Goal: Task Accomplishment & Management: Use online tool/utility

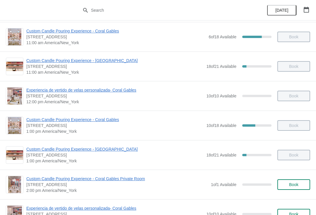
scroll to position [61, 0]
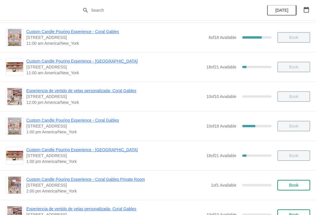
click at [97, 123] on span "Custom Candle Pouring Experience - Coral Gables" at bounding box center [114, 120] width 177 height 6
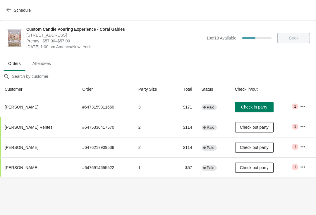
click at [20, 15] on button "Schedule" at bounding box center [19, 10] width 32 height 11
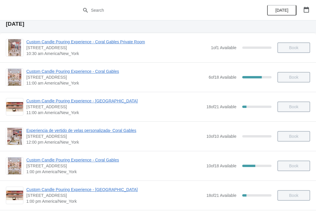
scroll to position [22, 0]
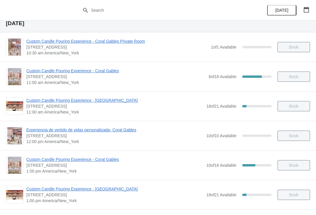
click at [41, 70] on span "Custom Candle Pouring Experience - Coral Gables" at bounding box center [115, 71] width 179 height 6
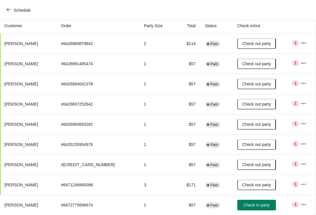
scroll to position [63, 0]
copy td "6472775696674"
click at [303, 205] on icon "button" at bounding box center [304, 205] width 6 height 6
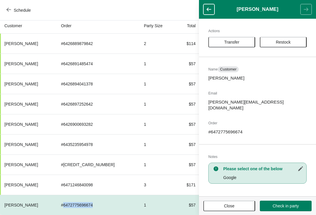
click at [240, 42] on span "Transfer" at bounding box center [232, 42] width 36 height 5
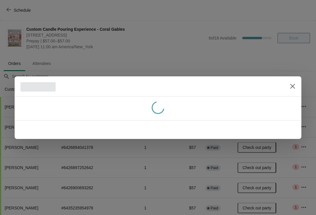
scroll to position [63, 0]
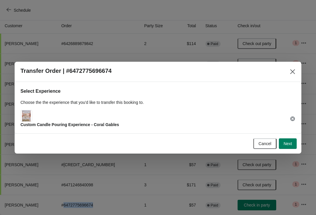
click at [288, 143] on span "Next" at bounding box center [288, 143] width 8 height 5
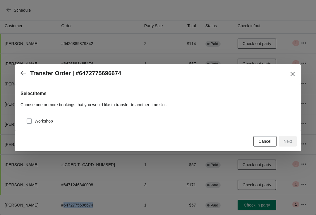
click at [31, 119] on span at bounding box center [29, 121] width 5 height 5
click at [27, 119] on input "Workshop" at bounding box center [27, 119] width 0 height 0
checkbox input "true"
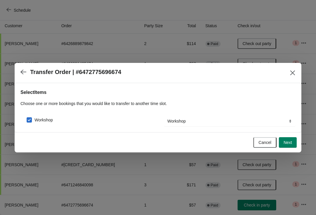
click at [289, 145] on span "Next" at bounding box center [288, 142] width 8 height 5
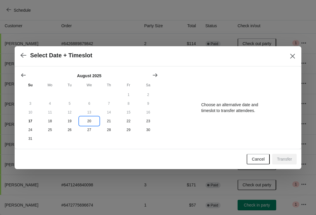
click at [94, 121] on button "20" at bounding box center [89, 121] width 20 height 9
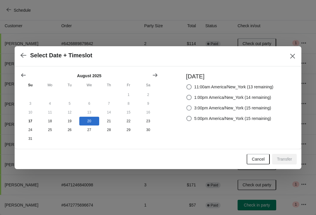
click at [254, 106] on span "3:00pm America/New_York (15 remaining)" at bounding box center [232, 108] width 77 height 6
click at [187, 106] on input "3:00pm America/New_York (15 remaining)" at bounding box center [186, 105] width 0 height 0
radio input "true"
click at [257, 96] on span "1:00pm America/New_York (14 remaining)" at bounding box center [232, 98] width 77 height 6
click at [187, 95] on input "1:00pm America/New_York (14 remaining)" at bounding box center [186, 95] width 0 height 0
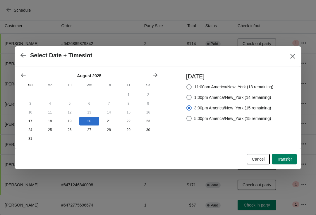
radio input "true"
click at [286, 161] on span "Transfer" at bounding box center [284, 159] width 15 height 5
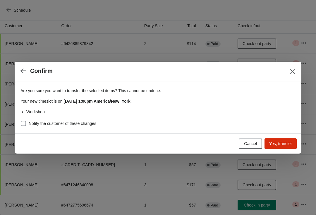
click at [21, 127] on label "Notify the customer of these changes" at bounding box center [58, 123] width 76 height 8
click at [21, 121] on input "Notify the customer of these changes" at bounding box center [21, 121] width 0 height 0
checkbox input "true"
click at [280, 142] on span "Yes, transfer" at bounding box center [280, 143] width 23 height 5
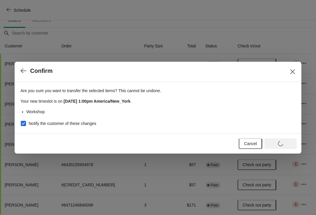
scroll to position [43, 0]
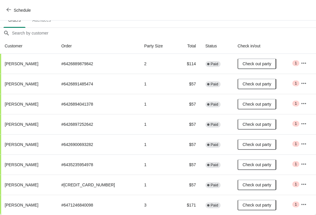
click at [19, 12] on span "Schedule" at bounding box center [22, 10] width 17 height 5
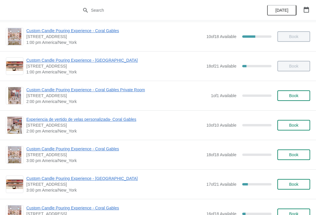
scroll to position [152, 0]
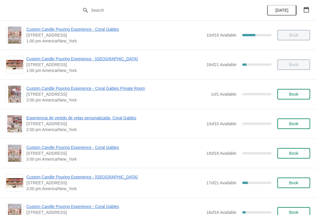
click at [106, 143] on div "Custom Candle Pouring Experience - Coral Gables [STREET_ADDRESS] 3:00 pm Americ…" at bounding box center [158, 153] width 316 height 30
click at [92, 142] on div "Custom Candle Pouring Experience - Coral Gables [STREET_ADDRESS] 3:00 pm Americ…" at bounding box center [158, 153] width 316 height 30
click at [92, 150] on span "Custom Candle Pouring Experience - Coral Gables" at bounding box center [114, 148] width 177 height 6
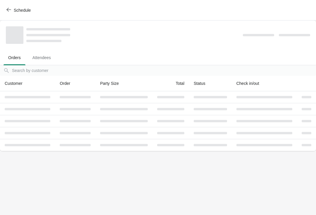
scroll to position [0, 0]
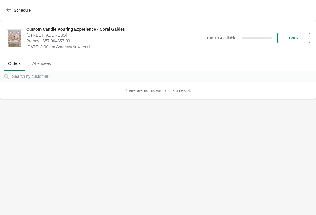
click at [26, 8] on span "Schedule" at bounding box center [22, 10] width 17 height 5
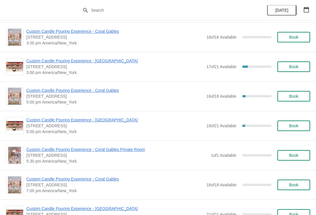
scroll to position [269, 0]
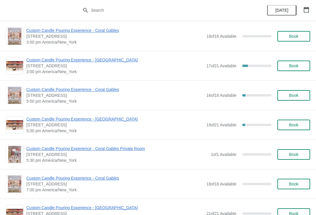
click at [90, 90] on span "Custom Candle Pouring Experience - Coral Gables" at bounding box center [114, 90] width 177 height 6
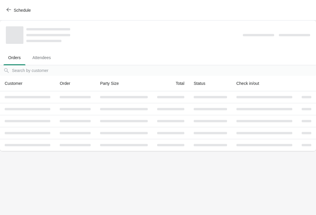
scroll to position [0, 0]
